Goal: Find specific page/section

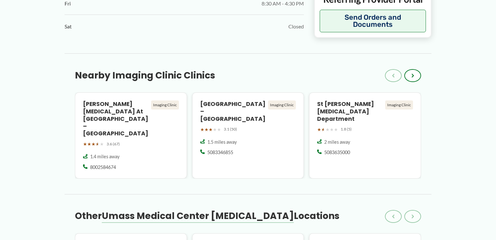
scroll to position [509, 0]
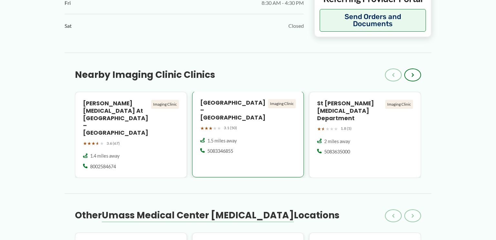
click at [287, 104] on div "Imaging Clinic" at bounding box center [282, 103] width 28 height 9
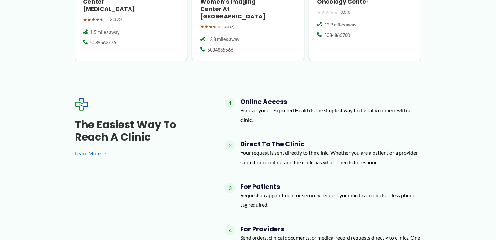
scroll to position [933, 0]
